Goal: Task Accomplishment & Management: Manage account settings

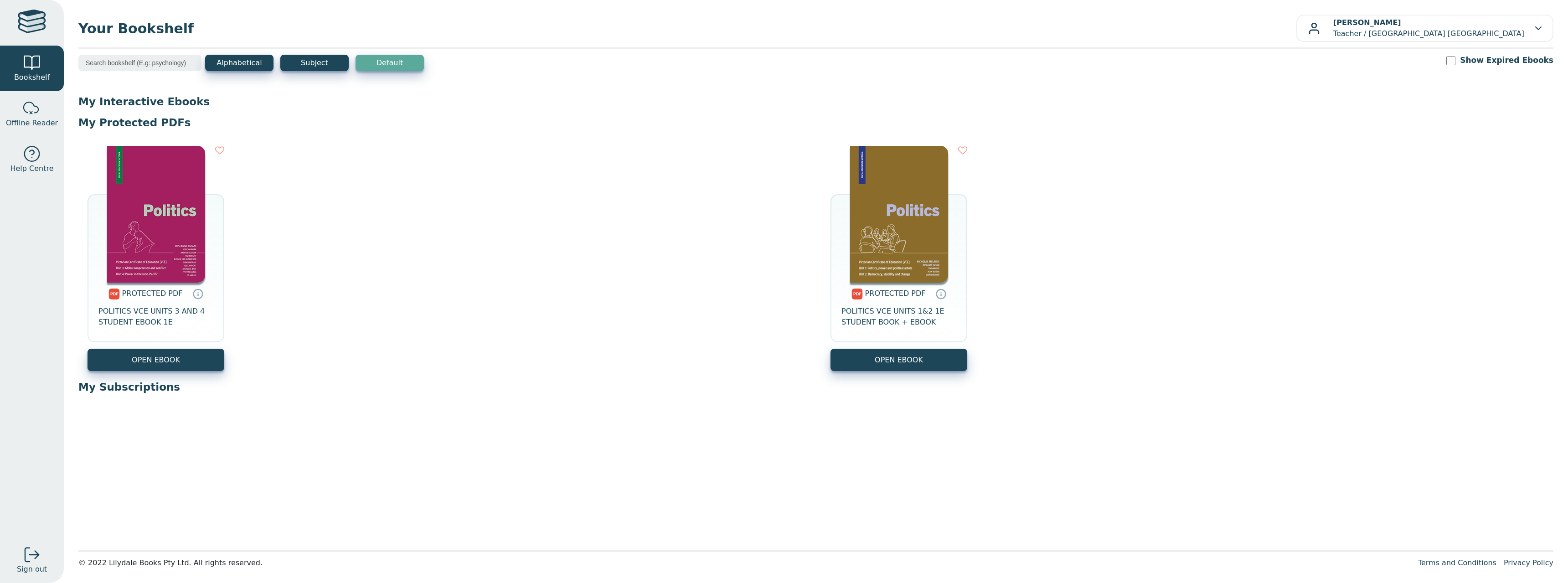
click at [1188, 74] on div "Alphabetical Subject Default Show Expired Ebooks" at bounding box center [816, 69] width 1475 height 28
click at [1533, 30] on div "[PERSON_NAME] Teacher / [GEOGRAPHIC_DATA] [GEOGRAPHIC_DATA]" at bounding box center [1424, 28] width 233 height 22
click at [1515, 83] on link "Change Password" at bounding box center [1504, 83] width 84 height 15
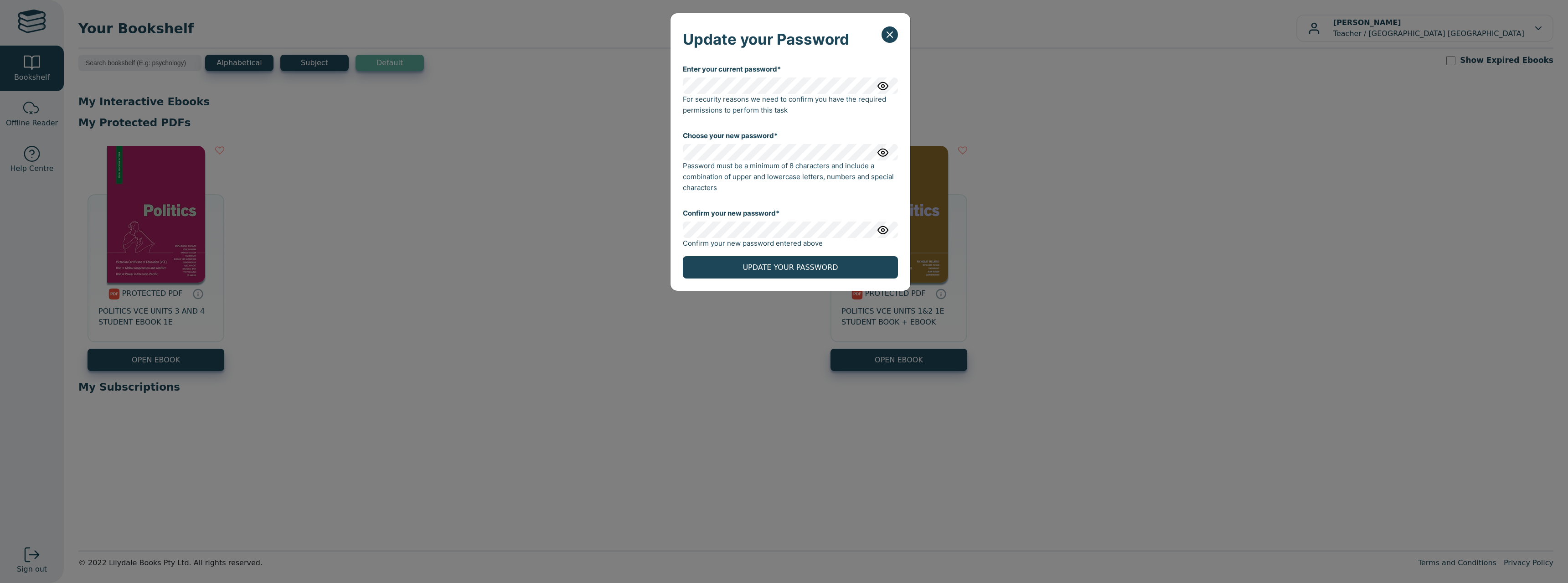
click at [669, 86] on div "Update your Password Enter your current password* For security reasons we need …" at bounding box center [784, 292] width 1568 height 583
click at [884, 152] on img "button" at bounding box center [883, 152] width 11 height 11
click at [883, 153] on img "button" at bounding box center [883, 152] width 11 height 11
click at [883, 232] on img "button" at bounding box center [883, 229] width 11 height 11
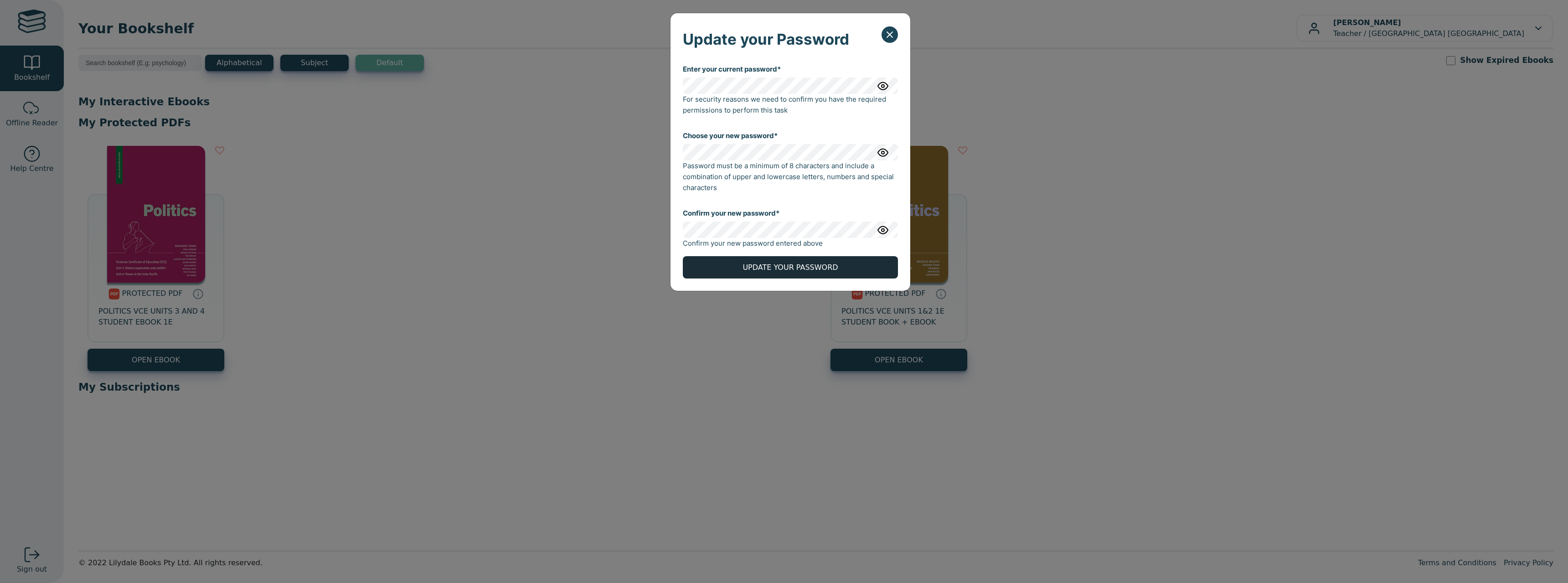
click at [796, 267] on button "UPDATE YOUR PASSWORD" at bounding box center [790, 267] width 215 height 23
click at [822, 268] on button "UPDATE YOUR PASSWORD" at bounding box center [790, 267] width 215 height 23
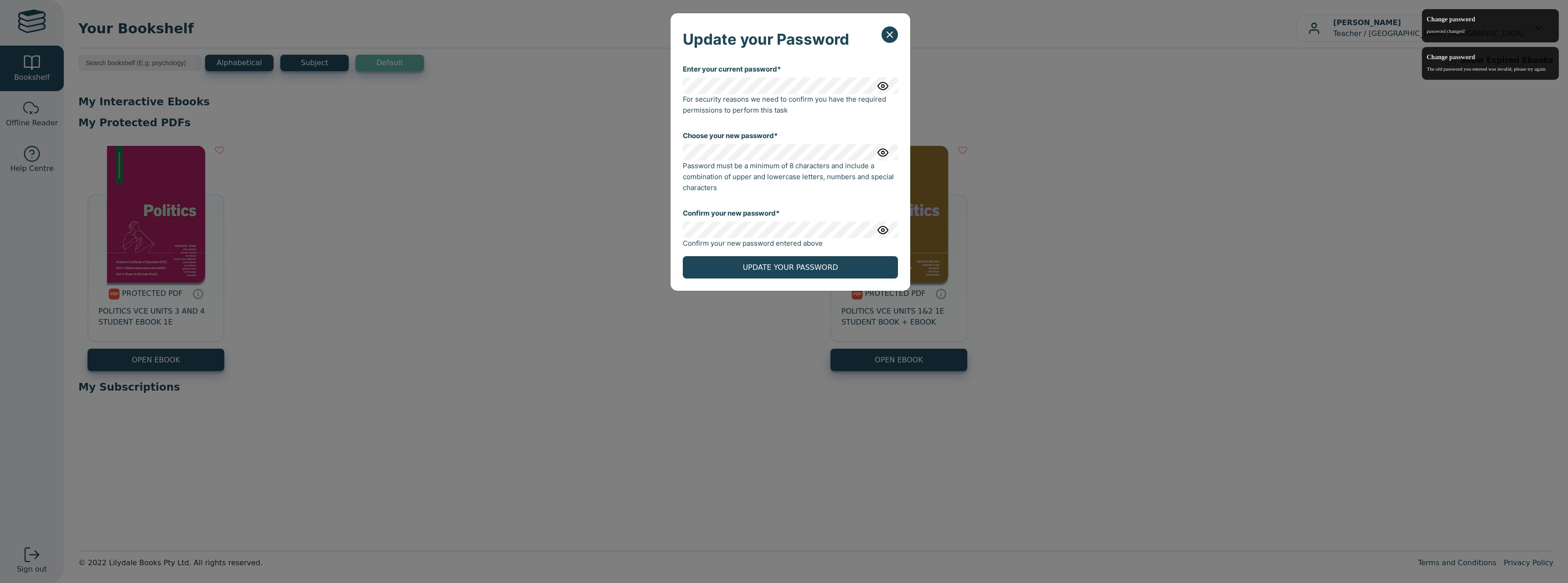
click at [674, 83] on div "Enter your current password* For security reasons we need to confirm you have t…" at bounding box center [791, 173] width 240 height 234
click at [883, 83] on img "button" at bounding box center [883, 86] width 11 height 11
click at [883, 154] on img "button" at bounding box center [883, 152] width 11 height 11
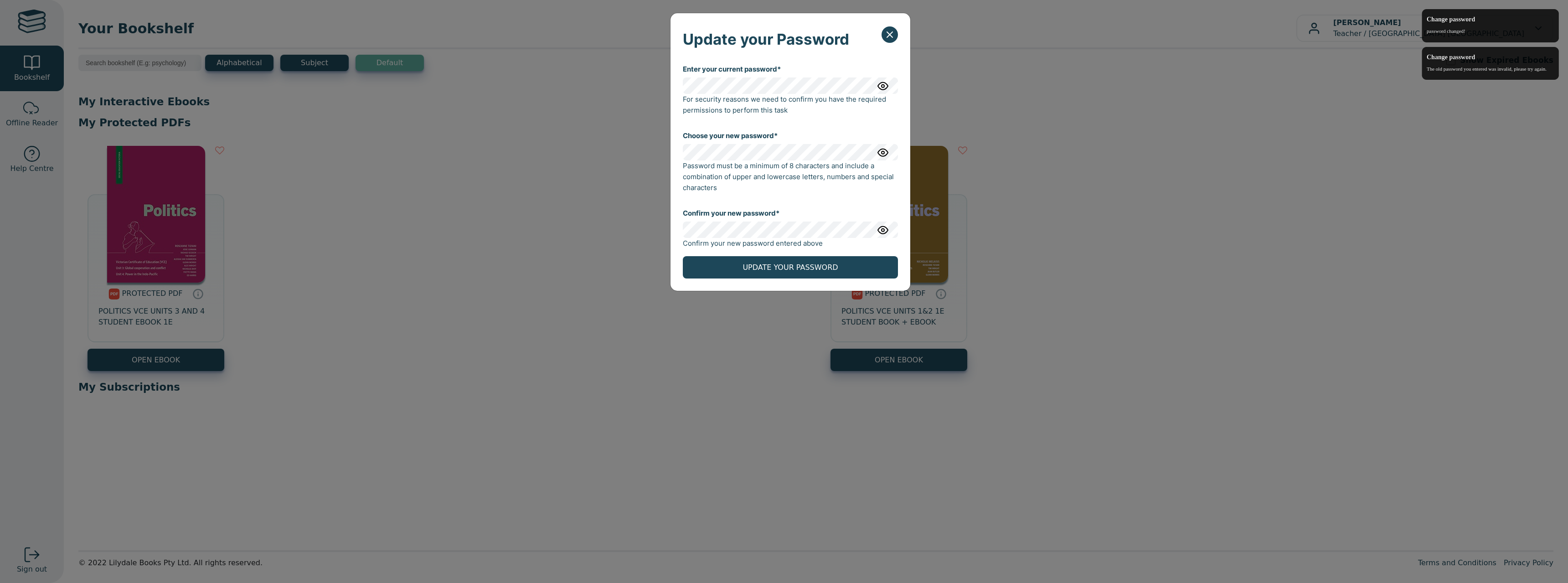
click at [883, 154] on img "button" at bounding box center [883, 152] width 11 height 11
click at [810, 266] on button "UPDATE YOUR PASSWORD" at bounding box center [790, 267] width 215 height 23
click at [407, 169] on div "Update your Password Enter your current password* For security reasons we need …" at bounding box center [784, 292] width 1568 height 583
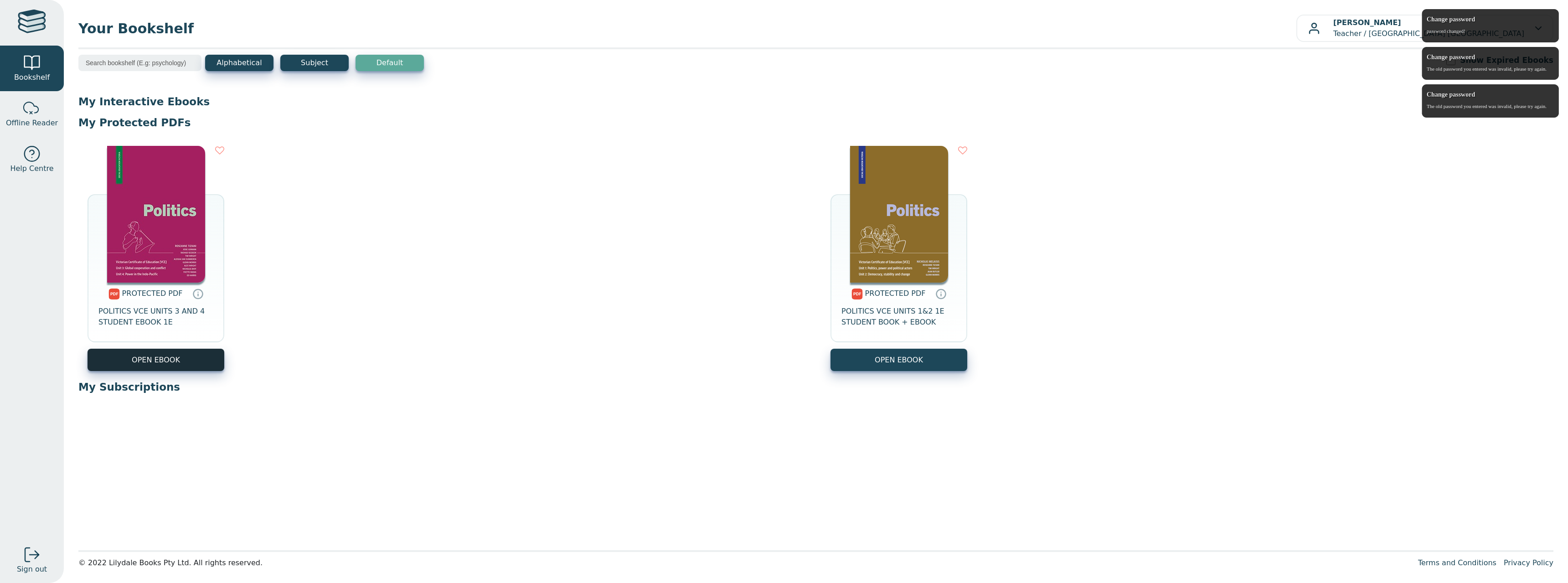
click at [150, 358] on link "OPEN EBOOK" at bounding box center [156, 360] width 137 height 23
